Goal: Find specific page/section: Find specific page/section

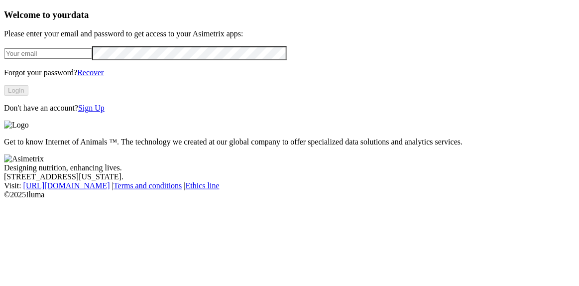
type input "[PERSON_NAME][EMAIL_ADDRESS][DOMAIN_NAME]"
click at [28, 96] on button "Login" at bounding box center [16, 90] width 24 height 10
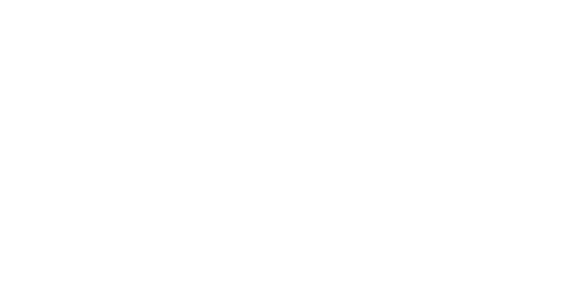
scroll to position [34, 0]
